Goal: Ask a question: Seek information or help from site administrators or community

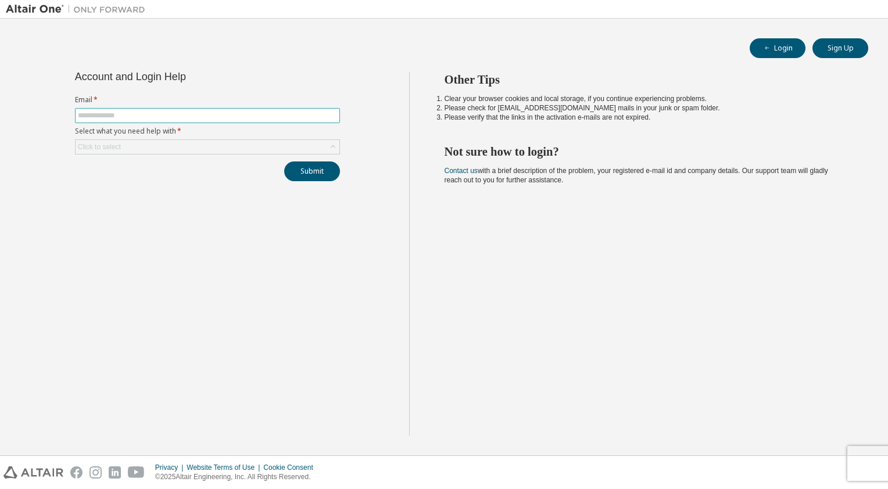
click at [163, 111] on input "text" at bounding box center [207, 115] width 259 height 9
type input "**********"
click at [139, 148] on div "Click to select" at bounding box center [208, 147] width 264 height 14
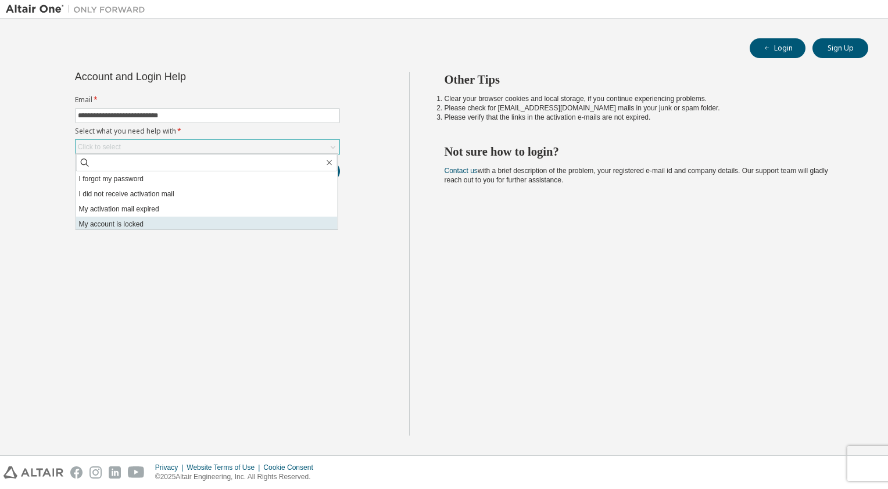
click at [156, 218] on li "My account is locked" at bounding box center [206, 224] width 261 height 15
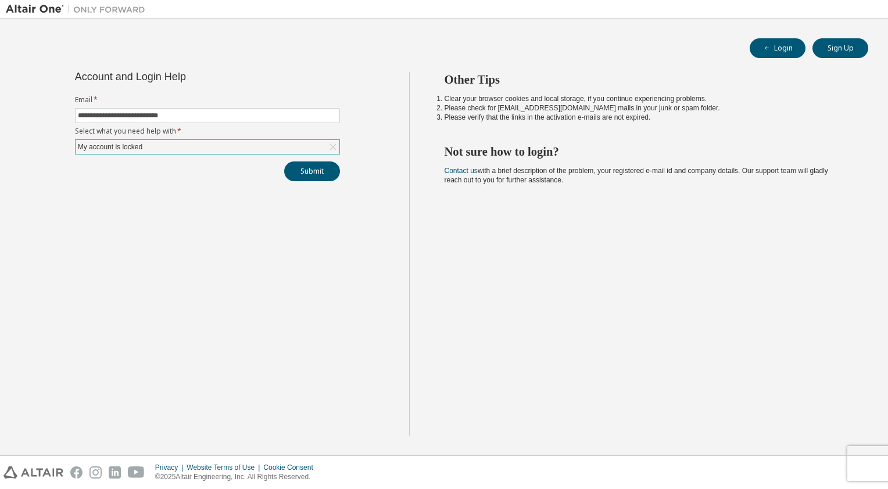
click at [294, 144] on div "My account is locked" at bounding box center [208, 147] width 264 height 14
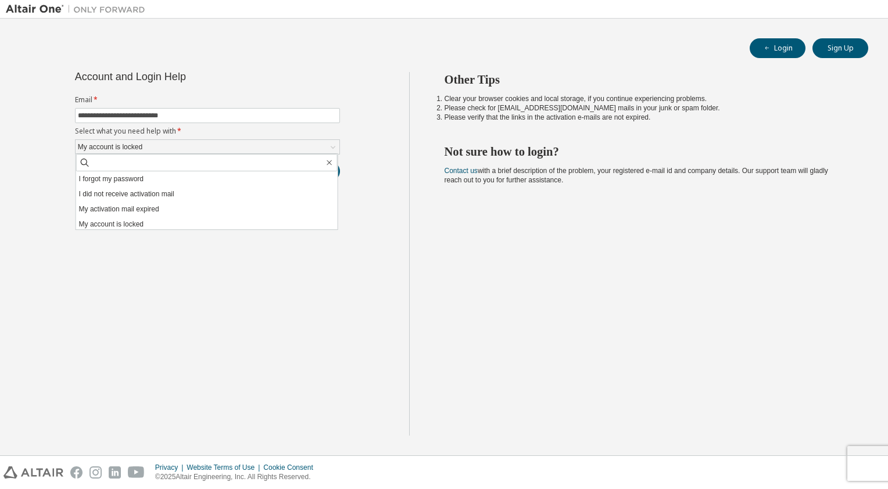
click at [306, 52] on div "Login Sign Up" at bounding box center [444, 48] width 848 height 20
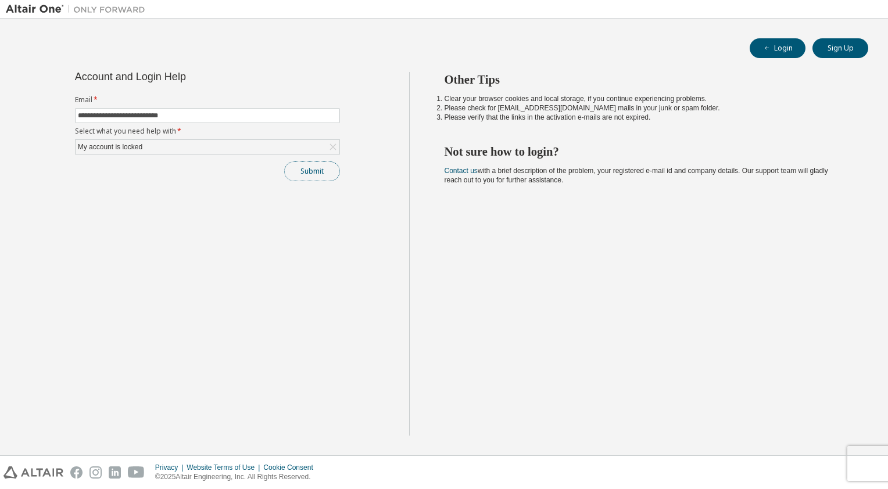
click at [302, 168] on button "Submit" at bounding box center [312, 171] width 56 height 20
click at [861, 454] on icon "button" at bounding box center [863, 457] width 7 height 7
click at [298, 174] on button "Submit" at bounding box center [312, 171] width 56 height 20
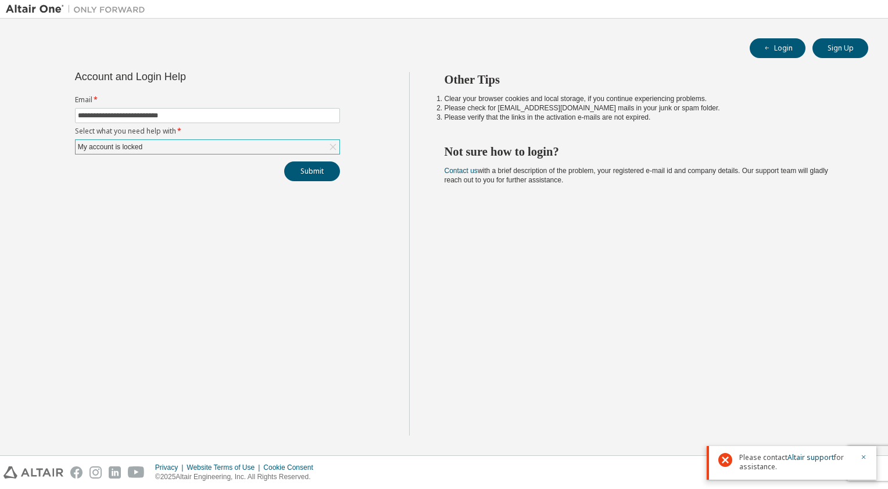
click at [274, 148] on div "My account is locked" at bounding box center [208, 147] width 264 height 14
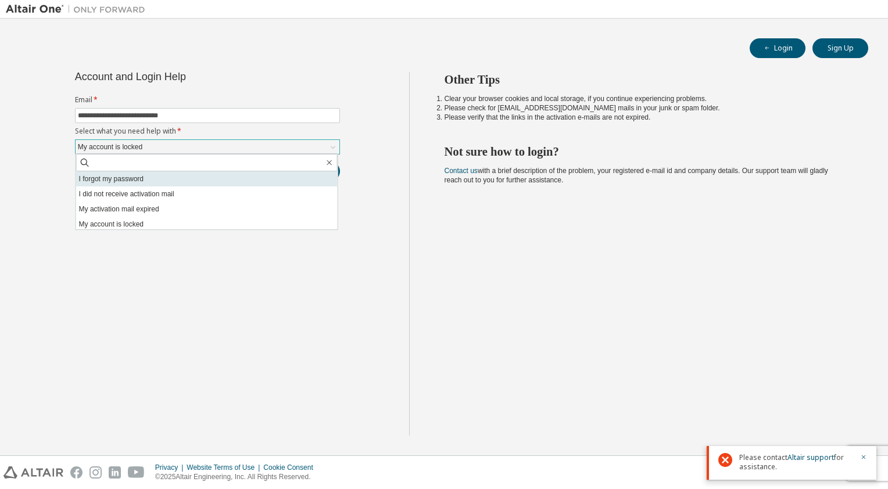
click at [203, 180] on li "I forgot my password" at bounding box center [206, 178] width 261 height 15
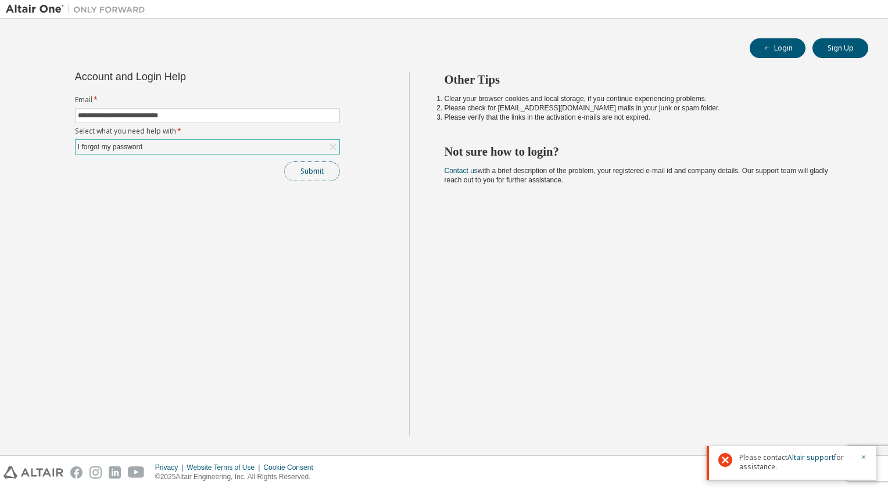
click at [296, 167] on button "Submit" at bounding box center [312, 171] width 56 height 20
